Goal: Transaction & Acquisition: Book appointment/travel/reservation

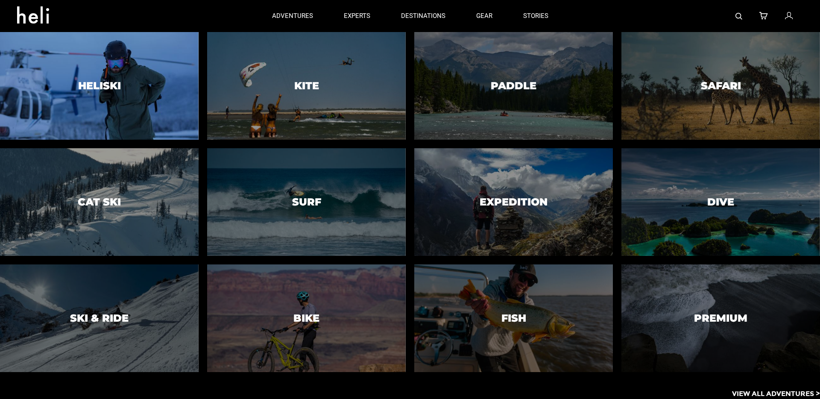
click at [126, 67] on div at bounding box center [99, 86] width 202 height 110
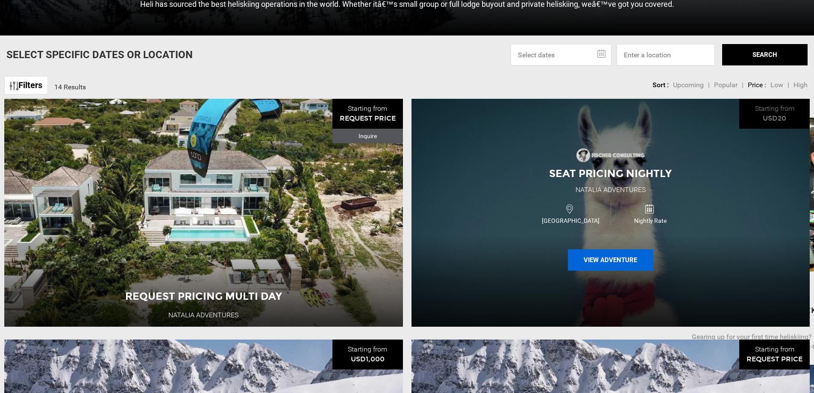
scroll to position [311, 0]
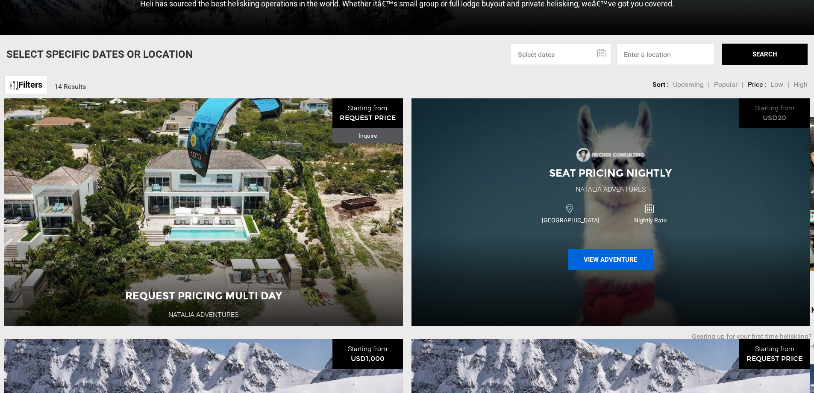
click at [612, 270] on button "View Adventure" at bounding box center [610, 259] width 85 height 21
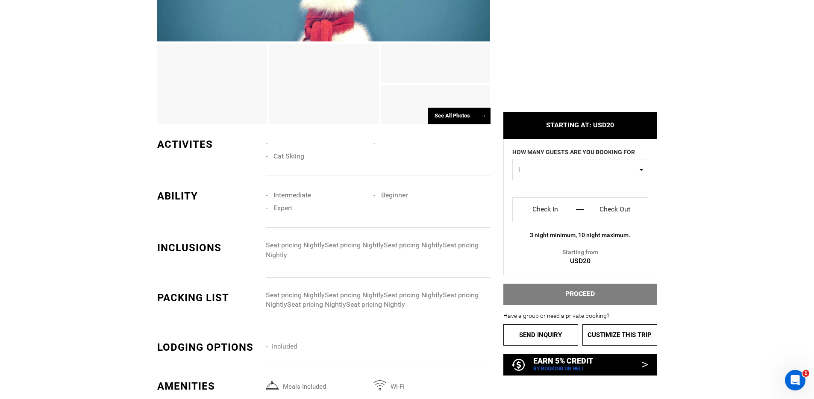
scroll to position [566, 0]
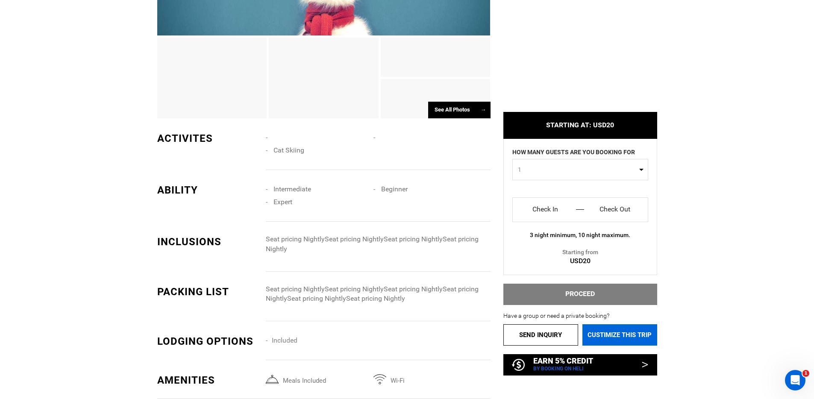
click at [613, 338] on link "Custimize this trip" at bounding box center [619, 334] width 75 height 21
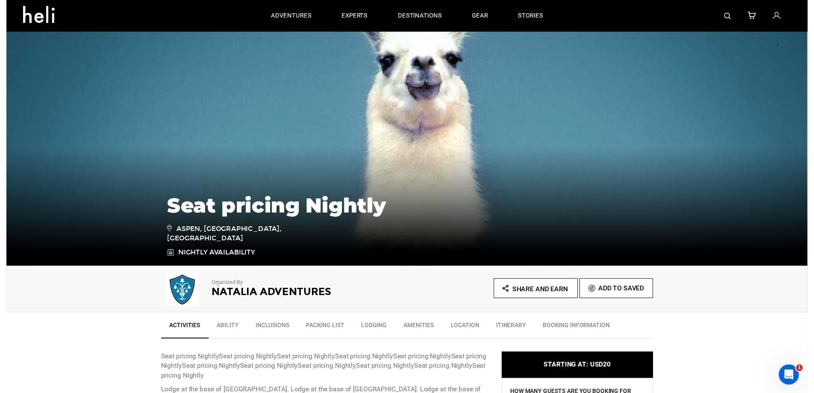
scroll to position [0, 0]
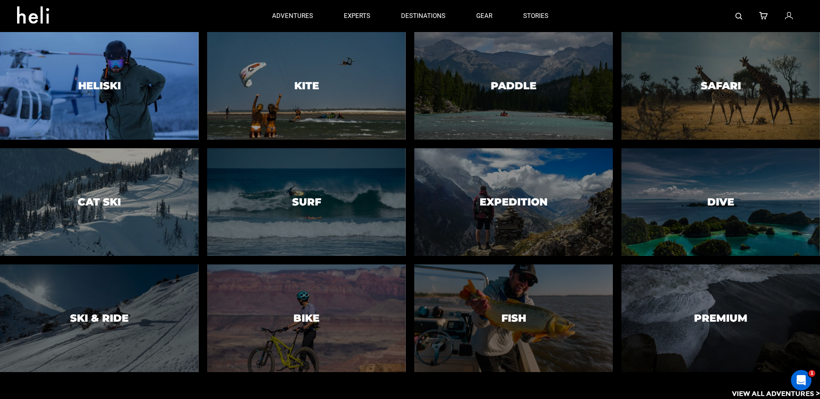
click at [102, 71] on div at bounding box center [99, 86] width 202 height 110
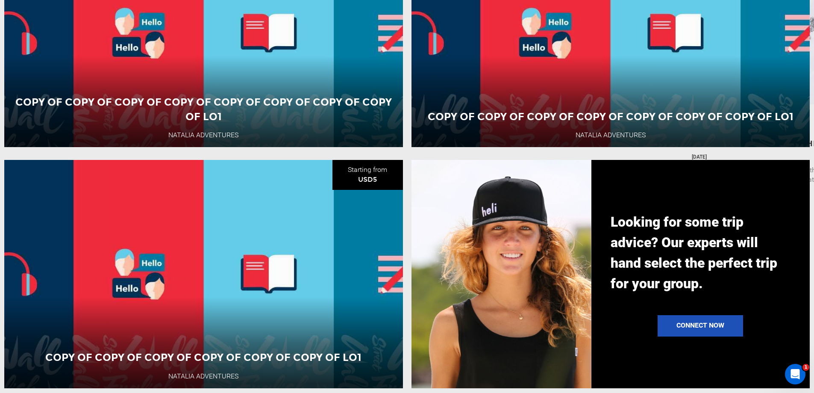
scroll to position [1031, 0]
